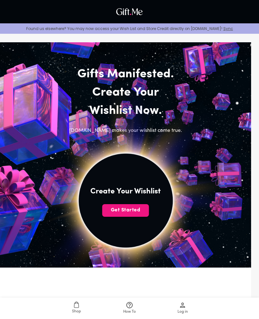
click at [138, 210] on span "Get Started" at bounding box center [125, 210] width 47 height 7
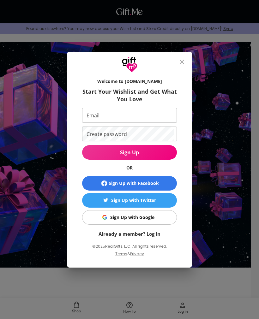
click at [140, 180] on div "Sign Up with Facebook" at bounding box center [133, 183] width 50 height 7
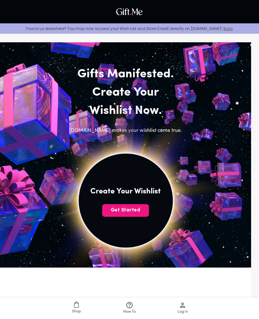
click at [140, 213] on span "Get Started" at bounding box center [125, 210] width 47 height 7
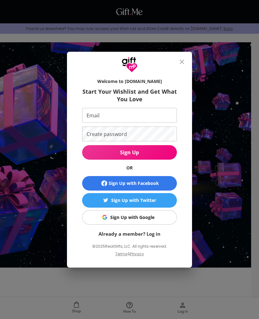
click at [147, 150] on span "Sign Up" at bounding box center [129, 152] width 95 height 7
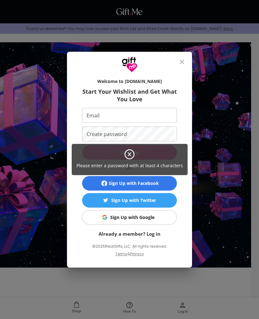
click at [160, 114] on div "Please enter a password with at least 4 characters" at bounding box center [129, 159] width 259 height 319
click at [151, 133] on div "Please enter a password with at least 4 characters" at bounding box center [129, 159] width 259 height 319
click at [154, 133] on div "Please enter a password with at least 4 characters" at bounding box center [129, 159] width 259 height 319
click at [131, 147] on div "Please enter a password with at least 4 characters" at bounding box center [130, 159] width 116 height 31
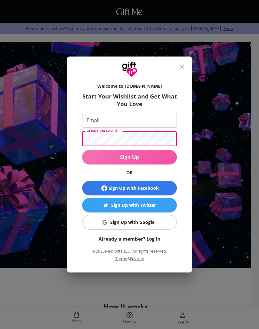
click at [153, 154] on span "Sign Up" at bounding box center [129, 157] width 95 height 7
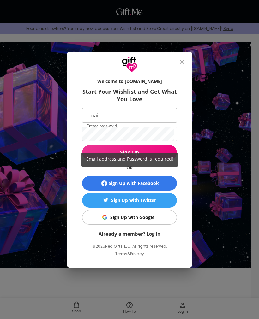
click at [161, 110] on div "Email address and Password is required!" at bounding box center [129, 159] width 259 height 319
click at [158, 114] on div "Email address and Password is required!" at bounding box center [129, 159] width 259 height 319
click at [159, 114] on div "Email address and Password is required!" at bounding box center [129, 159] width 259 height 319
click at [157, 115] on div "Email address and Password is required!" at bounding box center [129, 159] width 259 height 319
click at [156, 114] on div "Email address and Password is required!" at bounding box center [129, 159] width 259 height 319
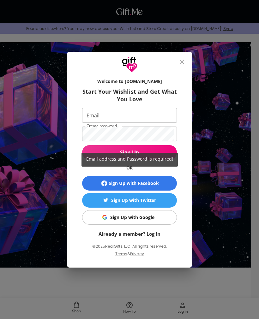
click at [158, 112] on div "Email address and Password is required!" at bounding box center [129, 159] width 259 height 319
click at [111, 118] on div "Email address and Password is required!" at bounding box center [129, 159] width 259 height 319
click at [114, 114] on div "Email address and Password is required!" at bounding box center [129, 159] width 259 height 319
click at [116, 116] on div "Email address and Password is required!" at bounding box center [129, 159] width 259 height 319
click at [121, 117] on div "Email address and Password is required!" at bounding box center [129, 159] width 259 height 319
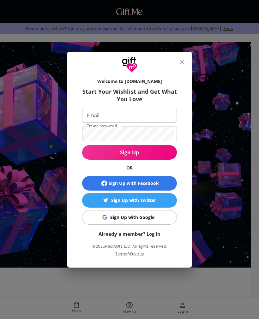
click at [122, 116] on input "Email" at bounding box center [128, 115] width 92 height 15
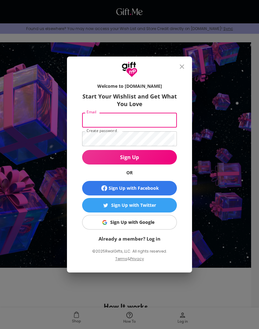
click at [121, 119] on input "Email" at bounding box center [128, 120] width 92 height 15
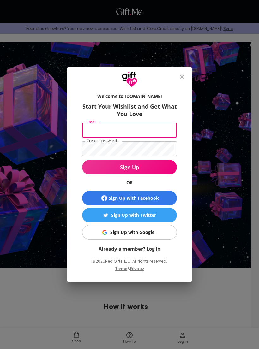
click at [154, 233] on span "Sign Up with Google" at bounding box center [128, 232] width 87 height 7
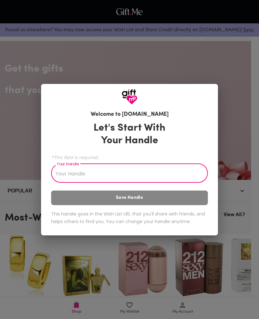
click at [169, 159] on span "*This field is required." at bounding box center [129, 157] width 156 height 6
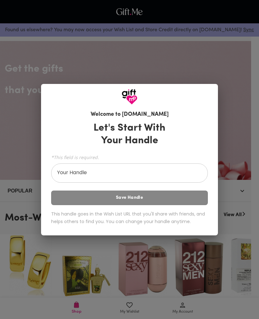
click at [161, 159] on span "*This field is required." at bounding box center [129, 157] width 156 height 6
click at [123, 174] on input "Your Handle" at bounding box center [125, 174] width 149 height 18
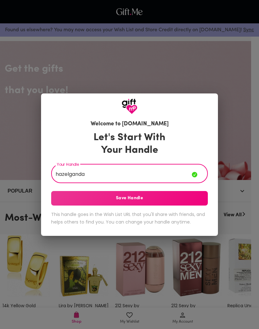
type input "hazelganda"
click at [193, 199] on span "Save Handle" at bounding box center [129, 198] width 156 height 7
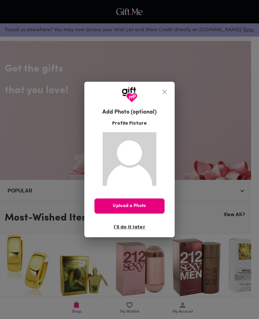
click at [135, 226] on span "I'll do it later" at bounding box center [130, 226] width 32 height 7
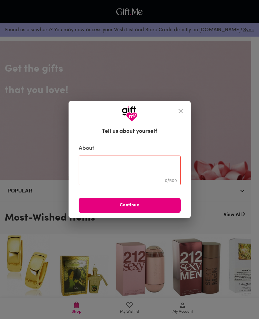
click at [131, 204] on span "Continue" at bounding box center [130, 205] width 102 height 7
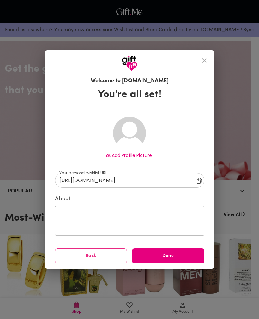
click at [185, 256] on span "Done" at bounding box center [168, 255] width 72 height 7
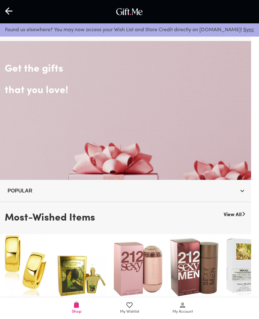
click at [243, 186] on button "Popular" at bounding box center [125, 191] width 241 height 12
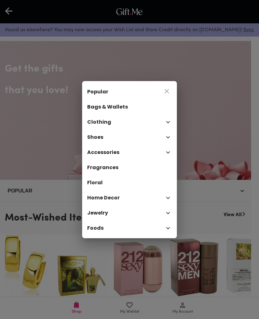
click at [213, 120] on div "Popular Bags & Wallets Clothing Shoes Accessories Fragrances Floral Home Decor …" at bounding box center [129, 159] width 259 height 319
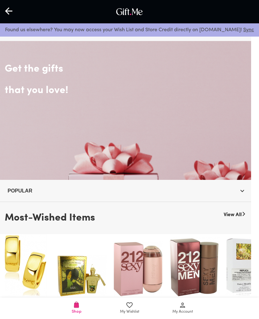
click at [205, 125] on div "Get the gifts that you love!" at bounding box center [125, 110] width 251 height 139
click at [186, 137] on div "Get the gifts that you love!" at bounding box center [125, 110] width 251 height 139
click at [175, 145] on div "Get the gifts that you love!" at bounding box center [125, 110] width 251 height 139
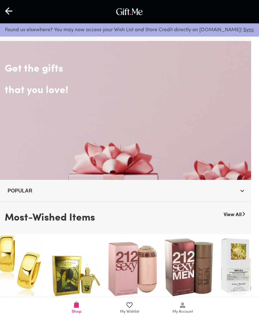
click at [243, 188] on icon "button" at bounding box center [242, 191] width 8 height 8
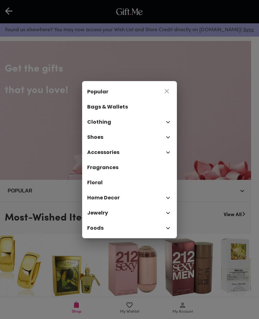
click at [237, 210] on div "Popular Bags & Wallets Clothing Shoes Accessories Fragrances Floral Home Decor …" at bounding box center [129, 159] width 259 height 319
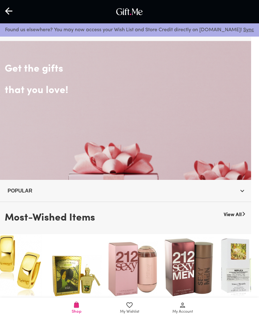
click at [236, 212] on link "View All" at bounding box center [232, 213] width 18 height 11
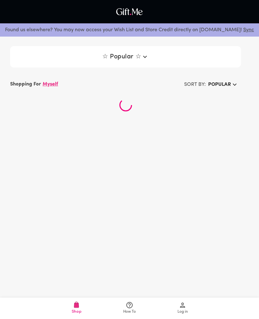
scroll to position [-1, 0]
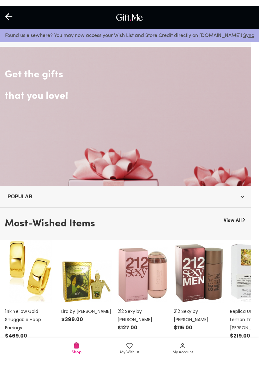
scroll to position [0, 0]
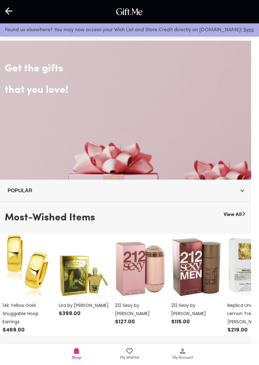
click at [206, 158] on div "Get the gifts that you love!" at bounding box center [125, 110] width 251 height 139
click at [237, 192] on span "Popular" at bounding box center [126, 190] width 236 height 8
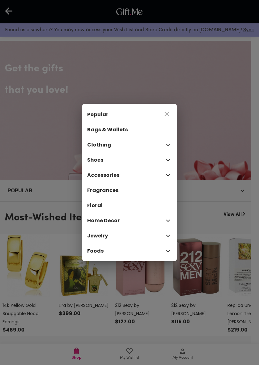
click at [215, 163] on div "Popular Bags & Wallets Clothing Shoes Accessories Fragrances Floral Home Decor …" at bounding box center [129, 182] width 259 height 365
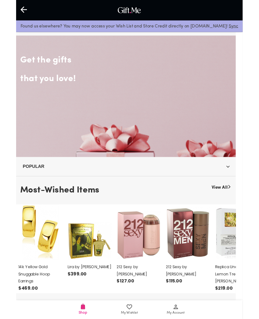
scroll to position [0, 0]
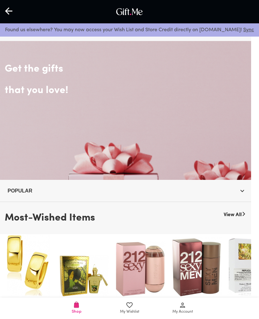
click at [14, 10] on div at bounding box center [9, 12] width 18 height 20
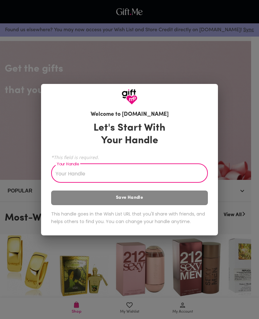
click at [240, 133] on div "Welcome to Gift.me Let's Start With Your Handle *This field is required. Your H…" at bounding box center [129, 159] width 259 height 319
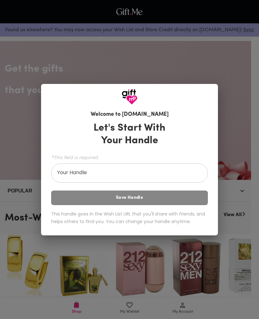
click at [241, 130] on div "Welcome to Gift.me Let's Start With Your Handle *This field is required. Your H…" at bounding box center [129, 159] width 259 height 319
